Goal: Task Accomplishment & Management: Manage account settings

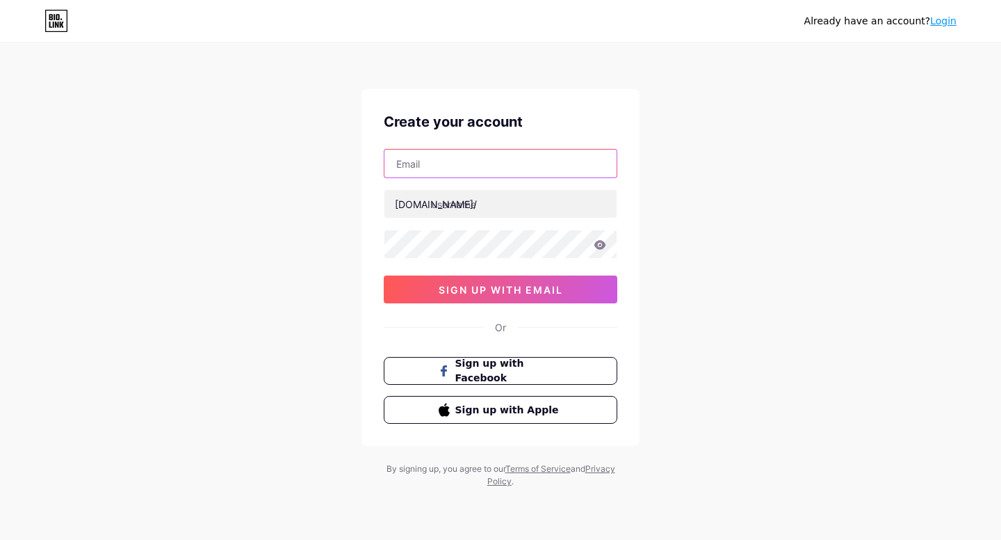
click at [484, 167] on input "text" at bounding box center [501, 164] width 232 height 28
type input "[EMAIL_ADDRESS][DOMAIN_NAME]"
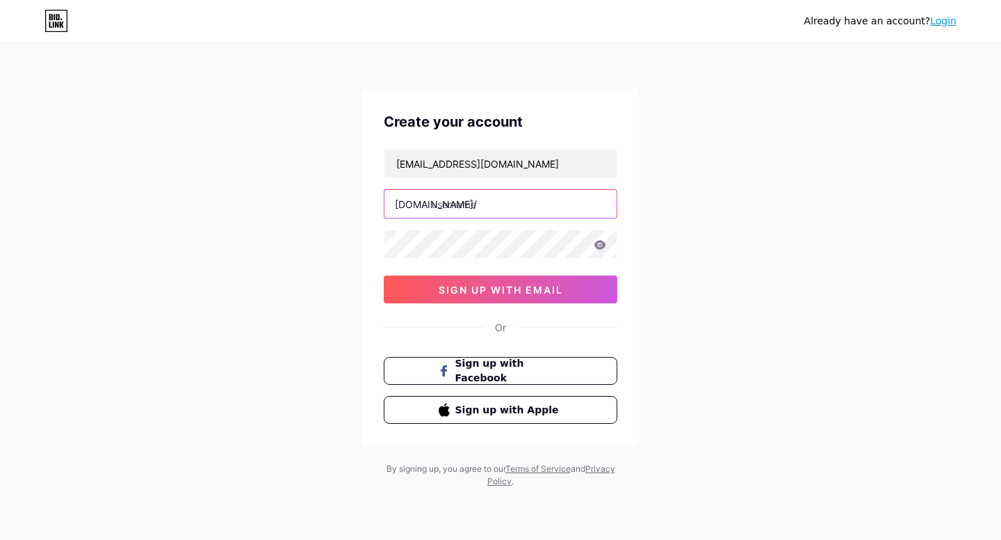
click at [485, 197] on input "text" at bounding box center [501, 204] width 232 height 28
type input "babylovehomestead"
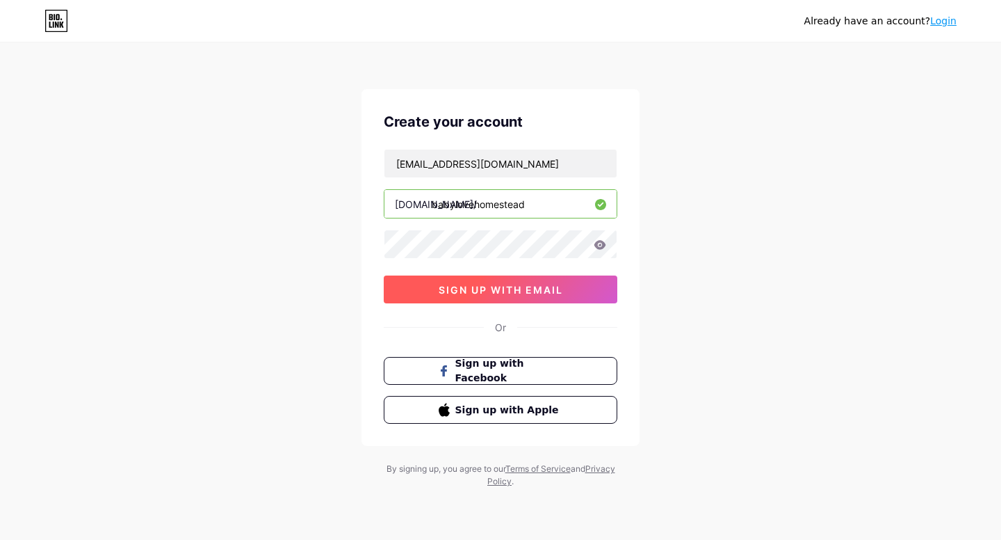
click at [548, 290] on span "sign up with email" at bounding box center [501, 290] width 124 height 12
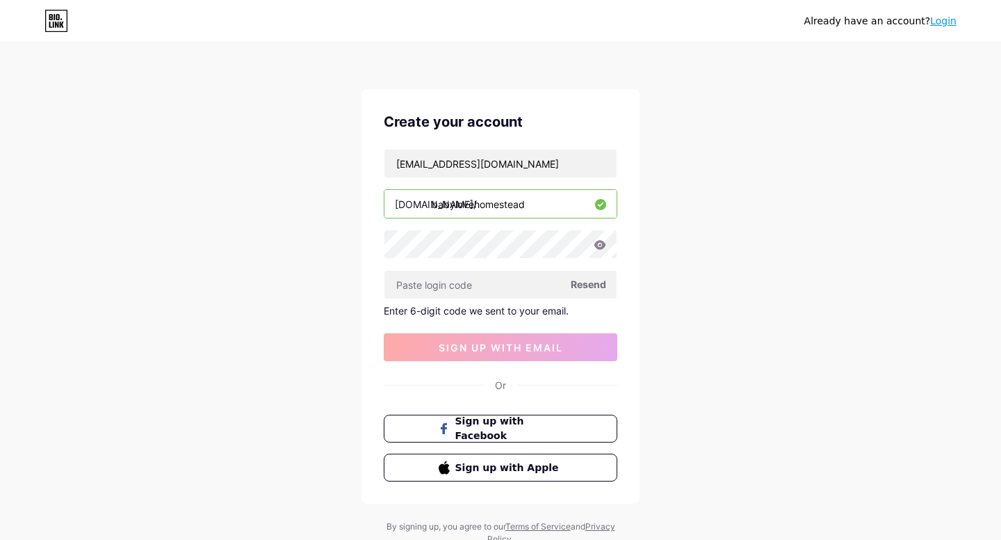
click at [591, 284] on span "Resend" at bounding box center [588, 284] width 35 height 15
paste input "726861"
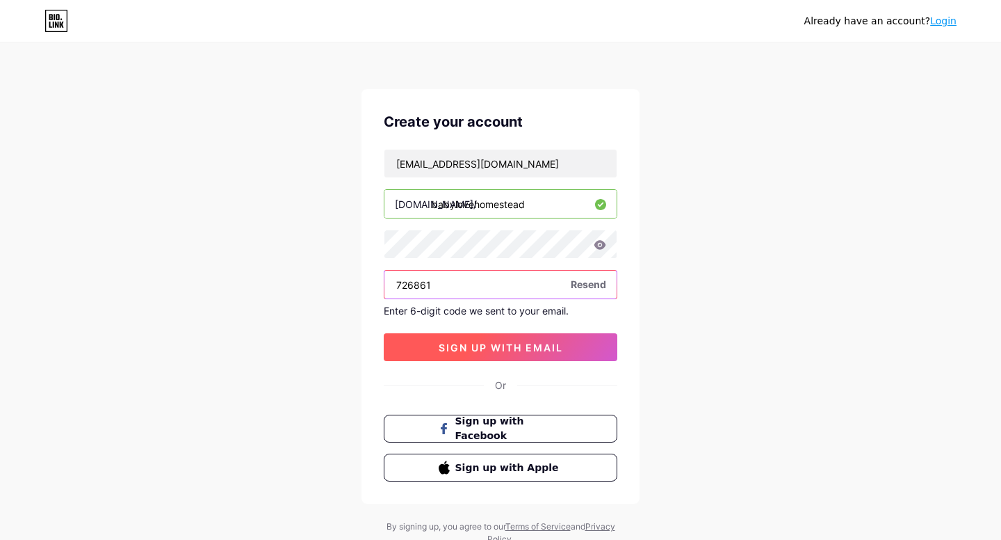
type input "726861"
click at [514, 346] on span "sign up with email" at bounding box center [501, 347] width 124 height 12
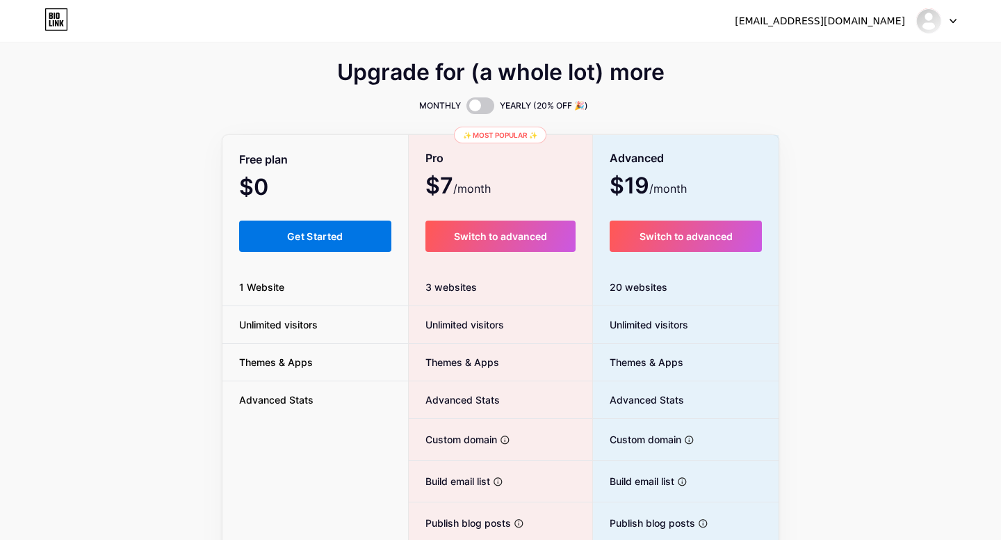
click at [282, 236] on button "Get Started" at bounding box center [315, 235] width 152 height 31
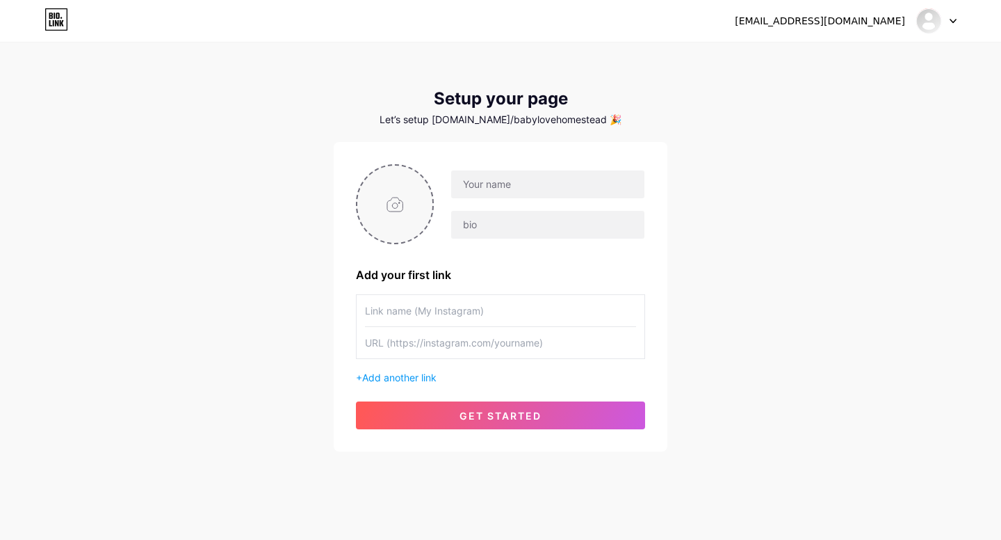
click at [407, 202] on input "file" at bounding box center [394, 204] width 75 height 77
type input "C:\fakepath\Baby Love Homestead Profile Pic #1.png"
click at [565, 184] on input "text" at bounding box center [547, 184] width 193 height 28
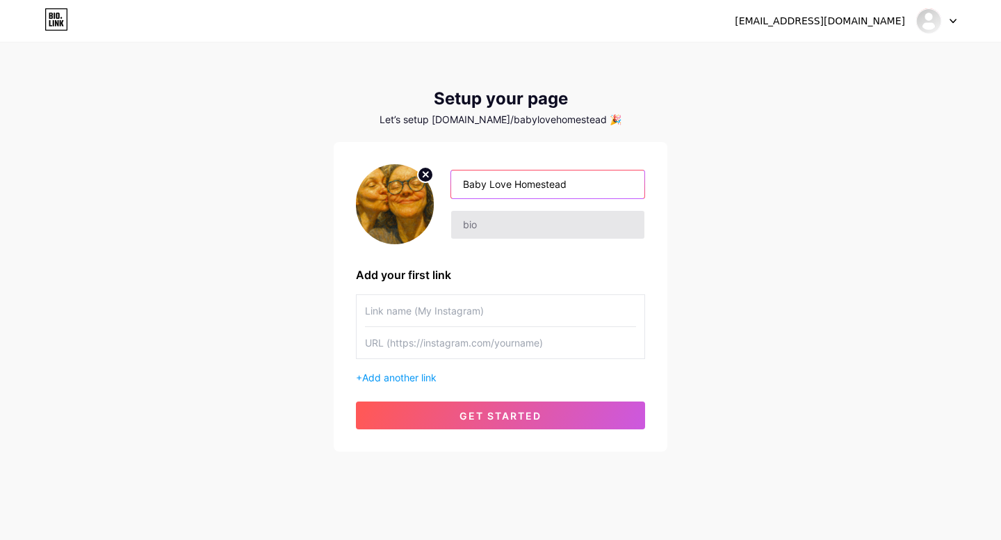
type input "Baby Love Homestead"
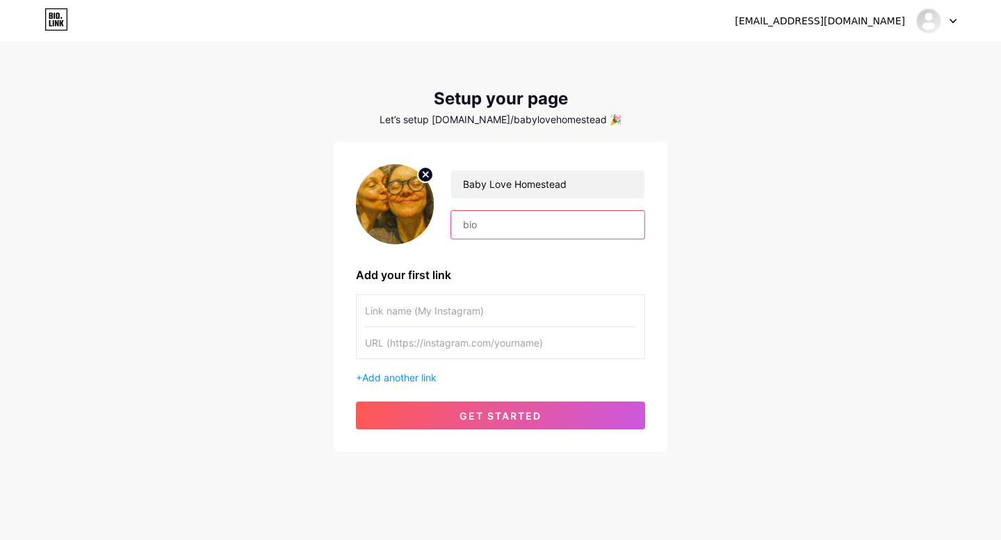
click at [540, 220] on input "text" at bounding box center [547, 225] width 193 height 28
paste input "Follow [PERSON_NAME] and Cricket as they trade city life for the adventure of o…"
type input "Follow [PERSON_NAME] and Cricket as they trade city life for the adventure of o…"
click at [446, 316] on input "text" at bounding box center [500, 310] width 271 height 31
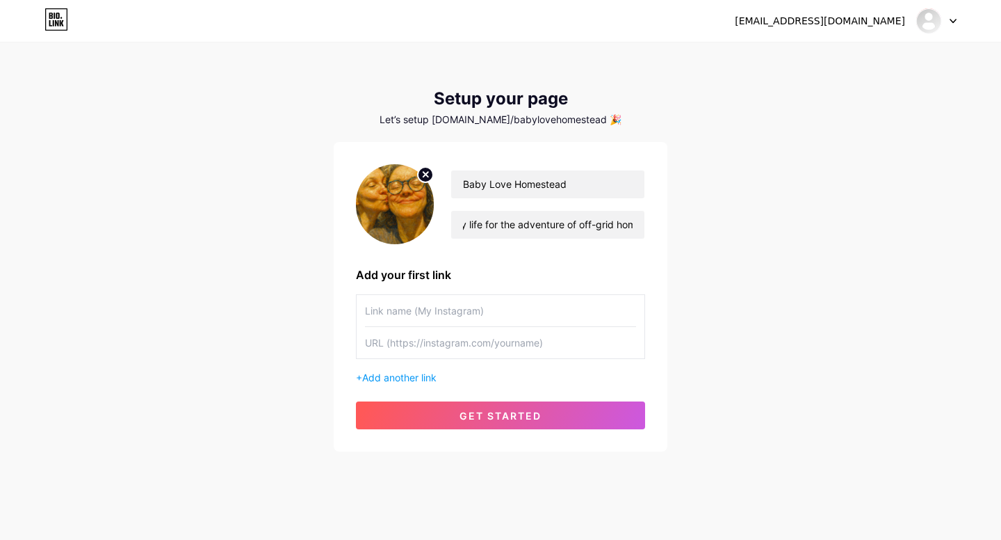
scroll to position [0, 0]
type input "YouTube Channel"
click at [456, 342] on input "text" at bounding box center [500, 342] width 271 height 31
paste input "[URL][DOMAIN_NAME]"
type input "[URL][DOMAIN_NAME]"
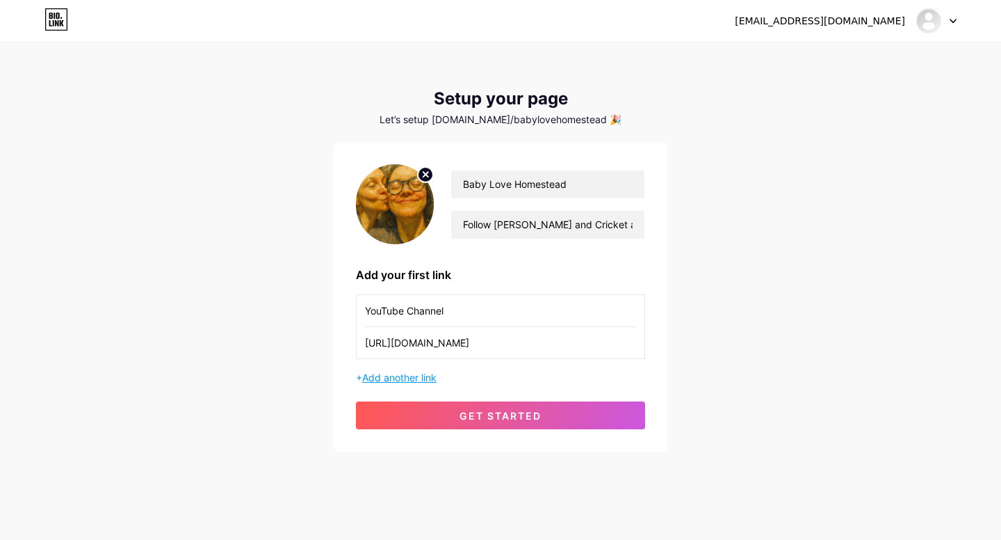
click at [432, 380] on span "Add another link" at bounding box center [399, 377] width 74 height 12
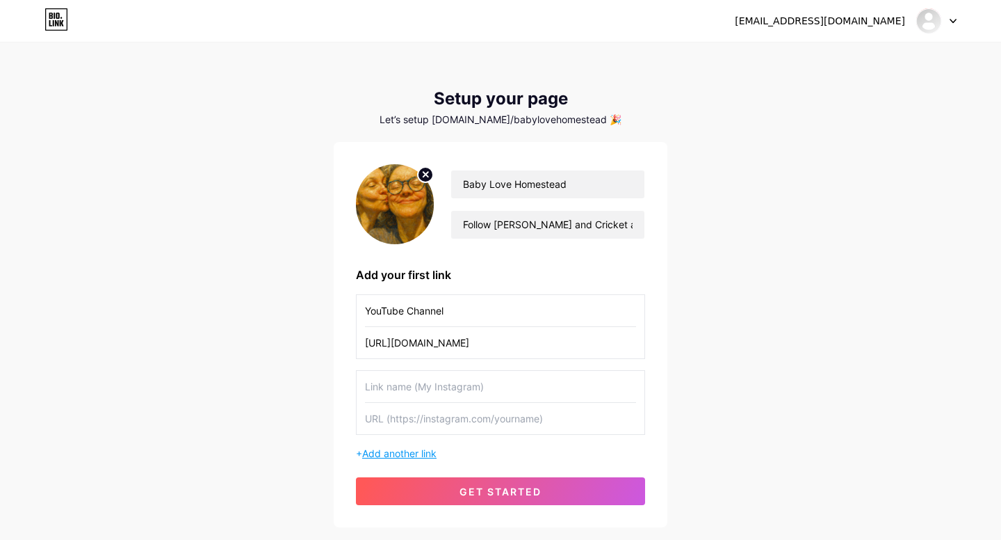
click at [432, 380] on input "text" at bounding box center [500, 386] width 271 height 31
click at [366, 387] on input "ShipIt PDF" at bounding box center [500, 386] width 271 height 31
type input "FREE ShipIt PDF"
click at [465, 425] on input "text" at bounding box center [500, 418] width 271 height 31
paste input "[URL][DOMAIN_NAME]"
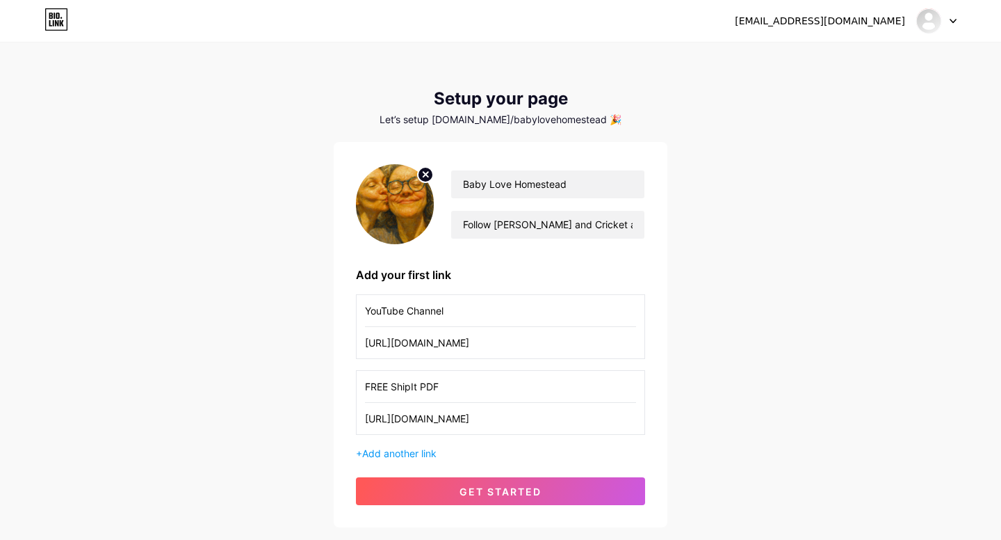
scroll to position [0, 51]
type input "[URL][DOMAIN_NAME]"
click at [419, 450] on span "Add another link" at bounding box center [399, 453] width 74 height 12
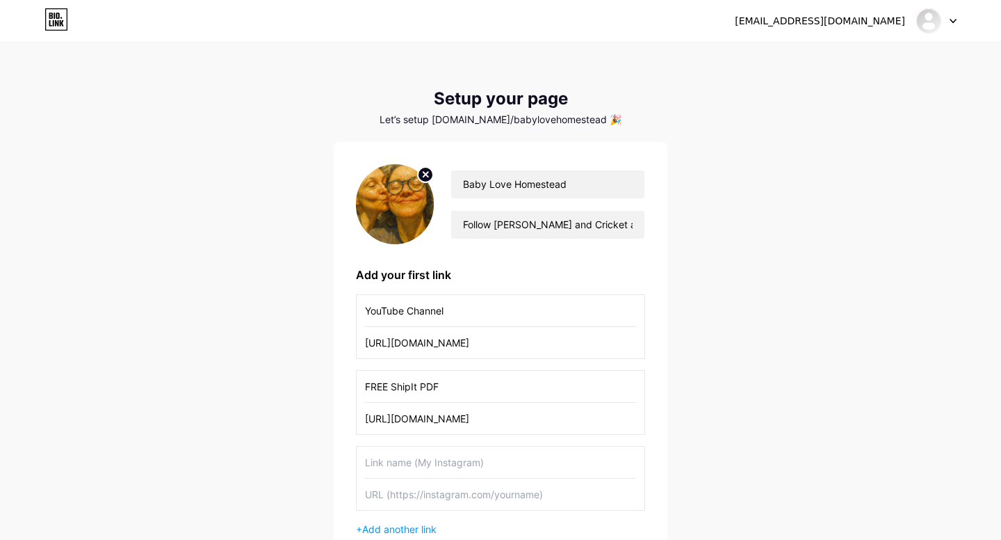
click at [419, 466] on input "text" at bounding box center [500, 461] width 271 height 31
type input "Website"
click at [433, 487] on input "text" at bounding box center [500, 493] width 271 height 31
paste input "[URL][DOMAIN_NAME]"
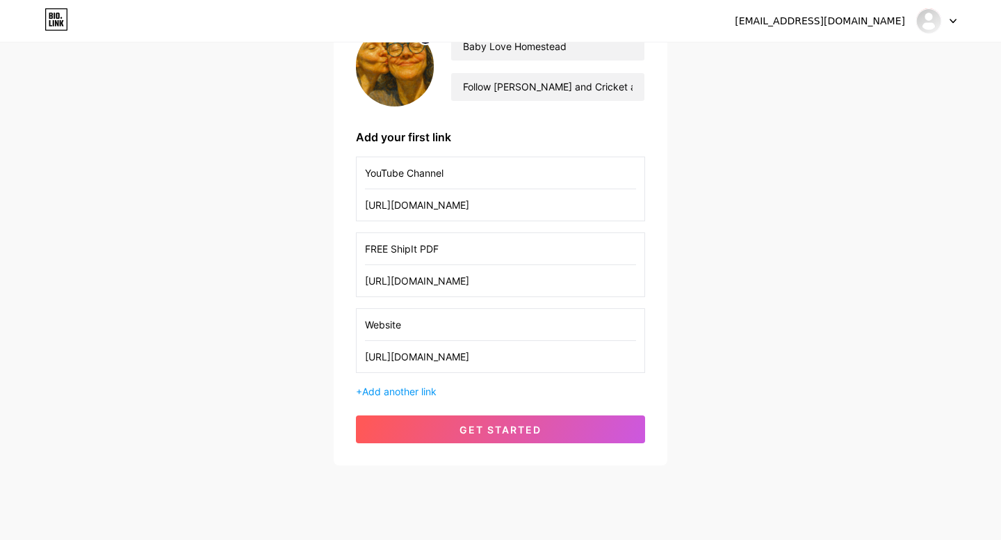
scroll to position [138, 0]
type input "[URL][DOMAIN_NAME]"
click at [402, 391] on span "Add another link" at bounding box center [399, 391] width 74 height 12
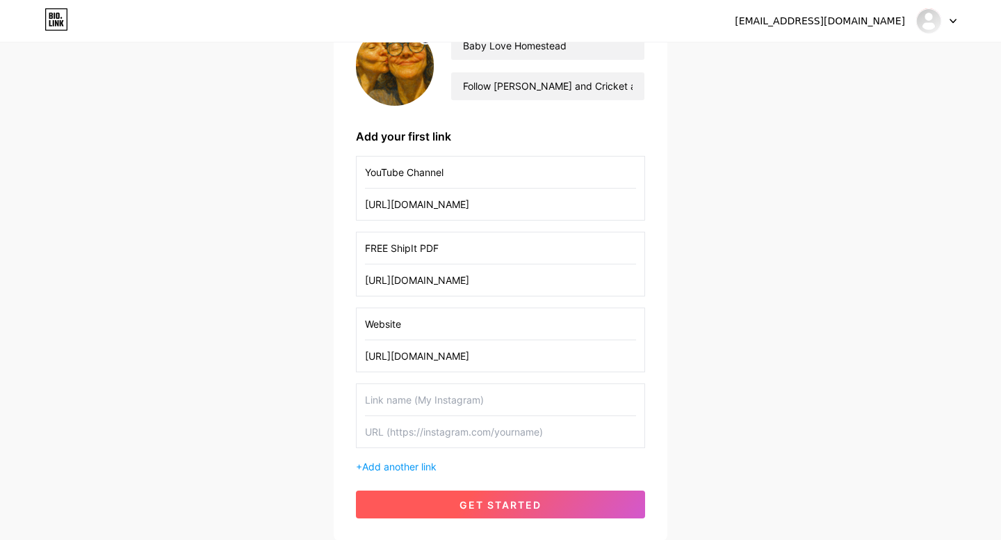
click at [592, 503] on button "get started" at bounding box center [500, 504] width 289 height 28
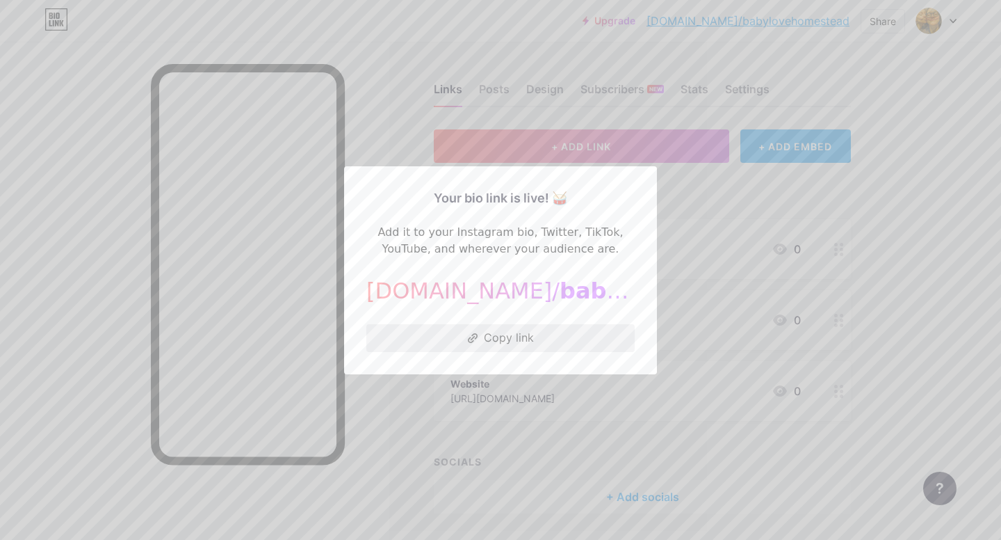
click at [465, 333] on button "Copy link" at bounding box center [500, 338] width 268 height 28
